Goal: Information Seeking & Learning: Learn about a topic

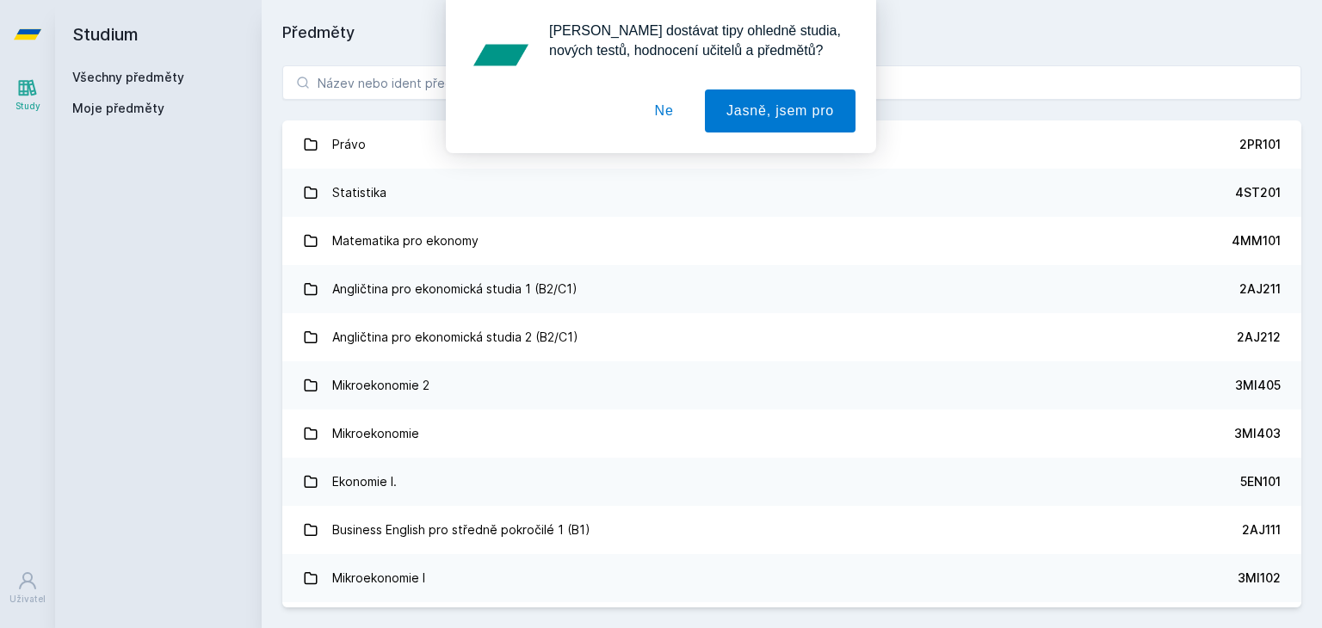
click at [399, 73] on div "[PERSON_NAME] dostávat tipy ohledně studia, nových testů, hodnocení učitelů a p…" at bounding box center [661, 76] width 1322 height 153
click at [666, 114] on button "Ne" at bounding box center [664, 111] width 62 height 43
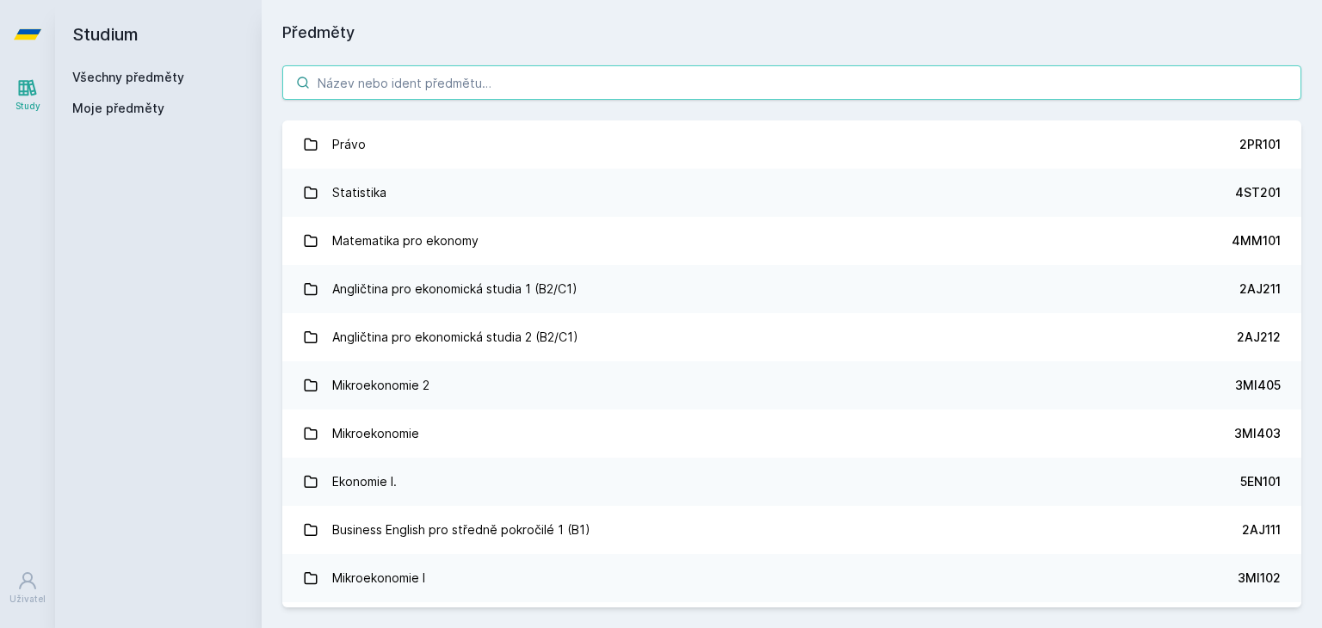
click at [663, 78] on input "search" at bounding box center [791, 82] width 1019 height 34
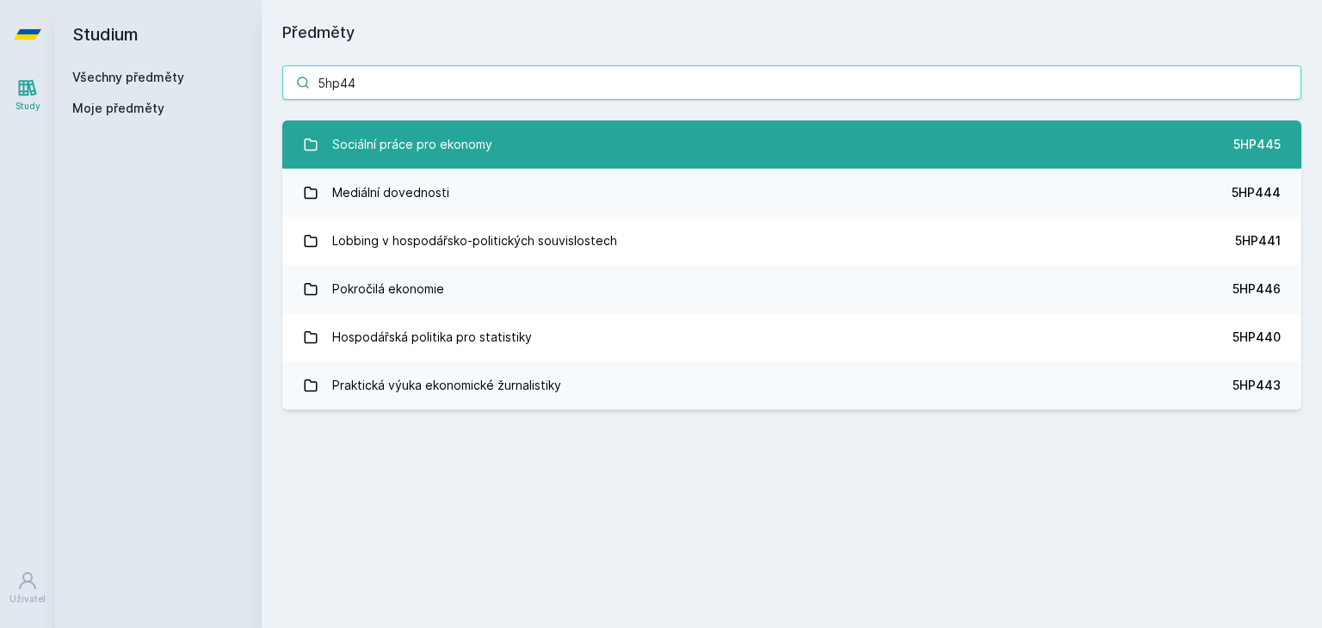
type input "5hp44"
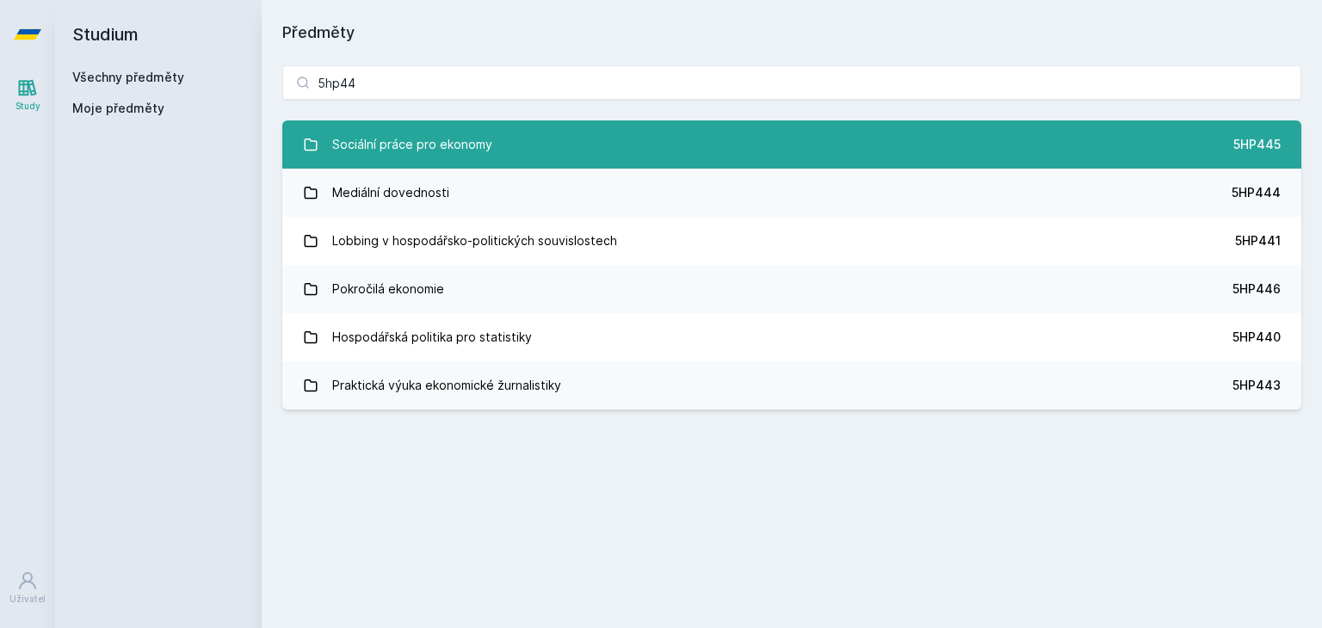
click at [465, 144] on div "Sociální práce pro ekonomy" at bounding box center [412, 144] width 160 height 34
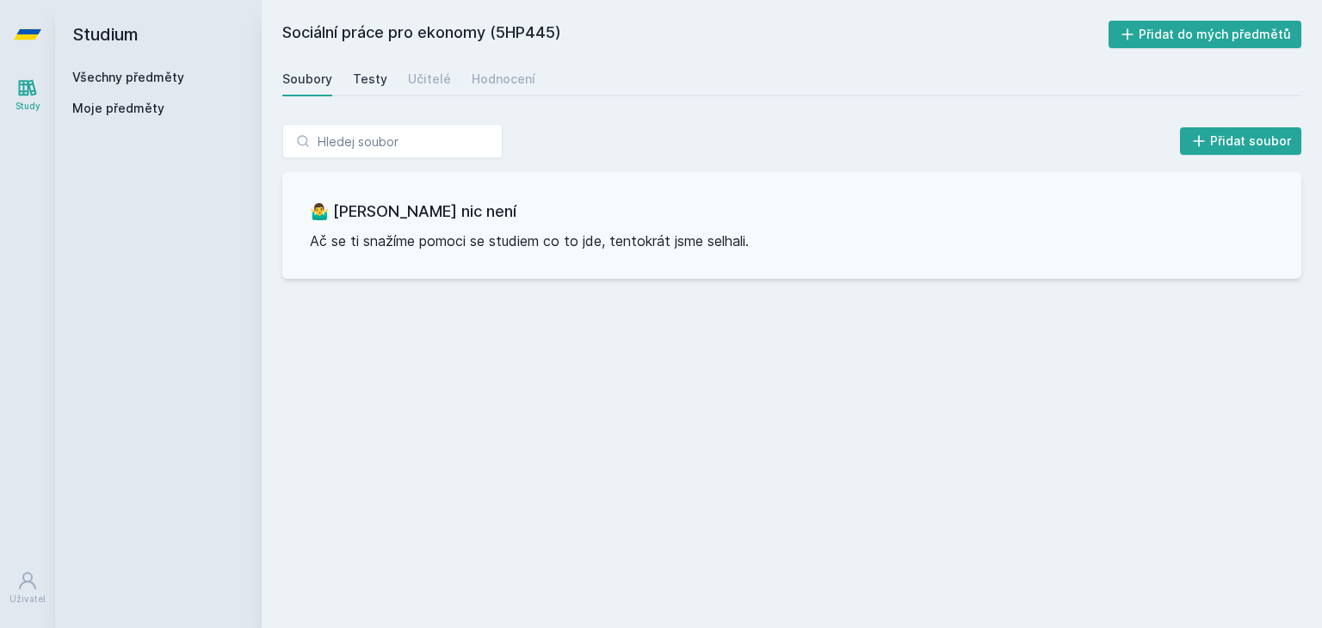
click at [375, 71] on div "Testy" at bounding box center [370, 79] width 34 height 17
click at [512, 71] on div "Hodnocení" at bounding box center [504, 79] width 64 height 17
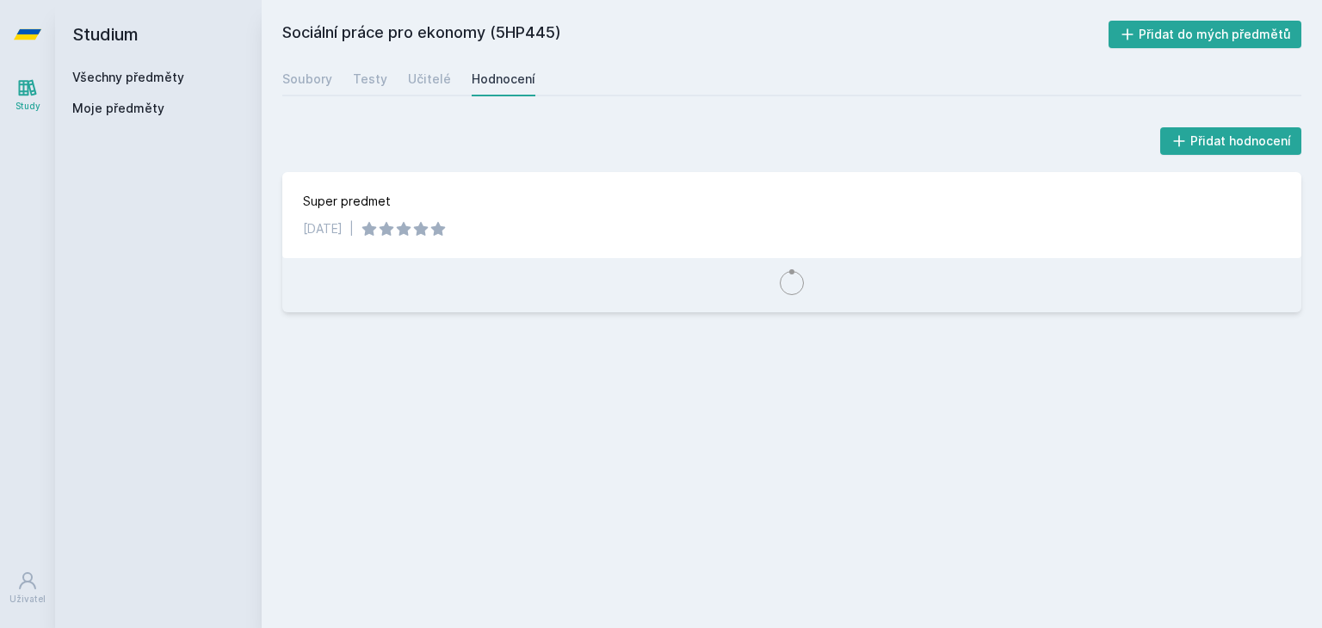
click at [606, 358] on div "Sociální práce pro ekonomy (5HP445) Přidat do mých předmětů [GEOGRAPHIC_DATA] T…" at bounding box center [791, 314] width 1019 height 587
